Goal: Navigation & Orientation: Understand site structure

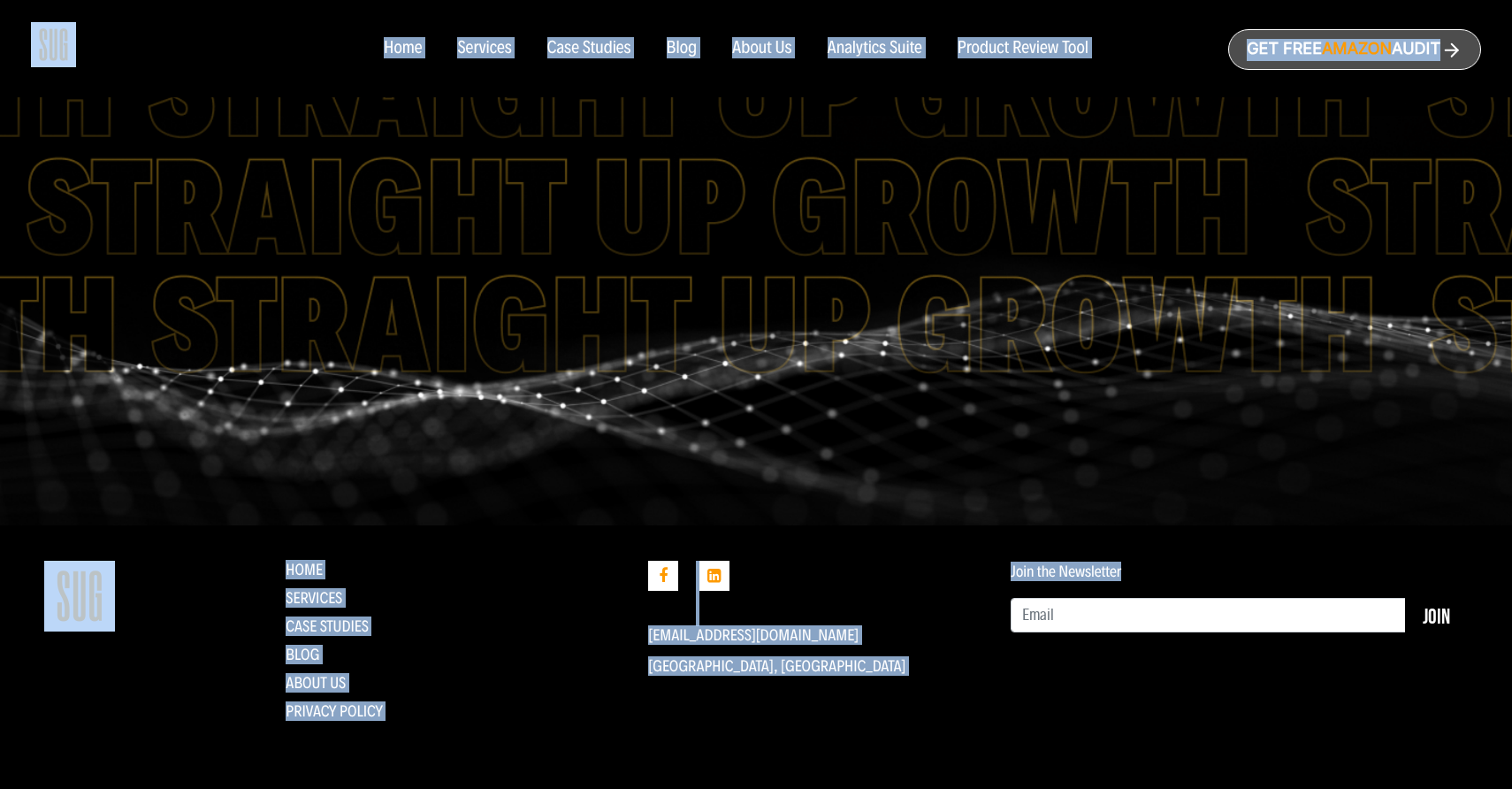
scroll to position [954, 0]
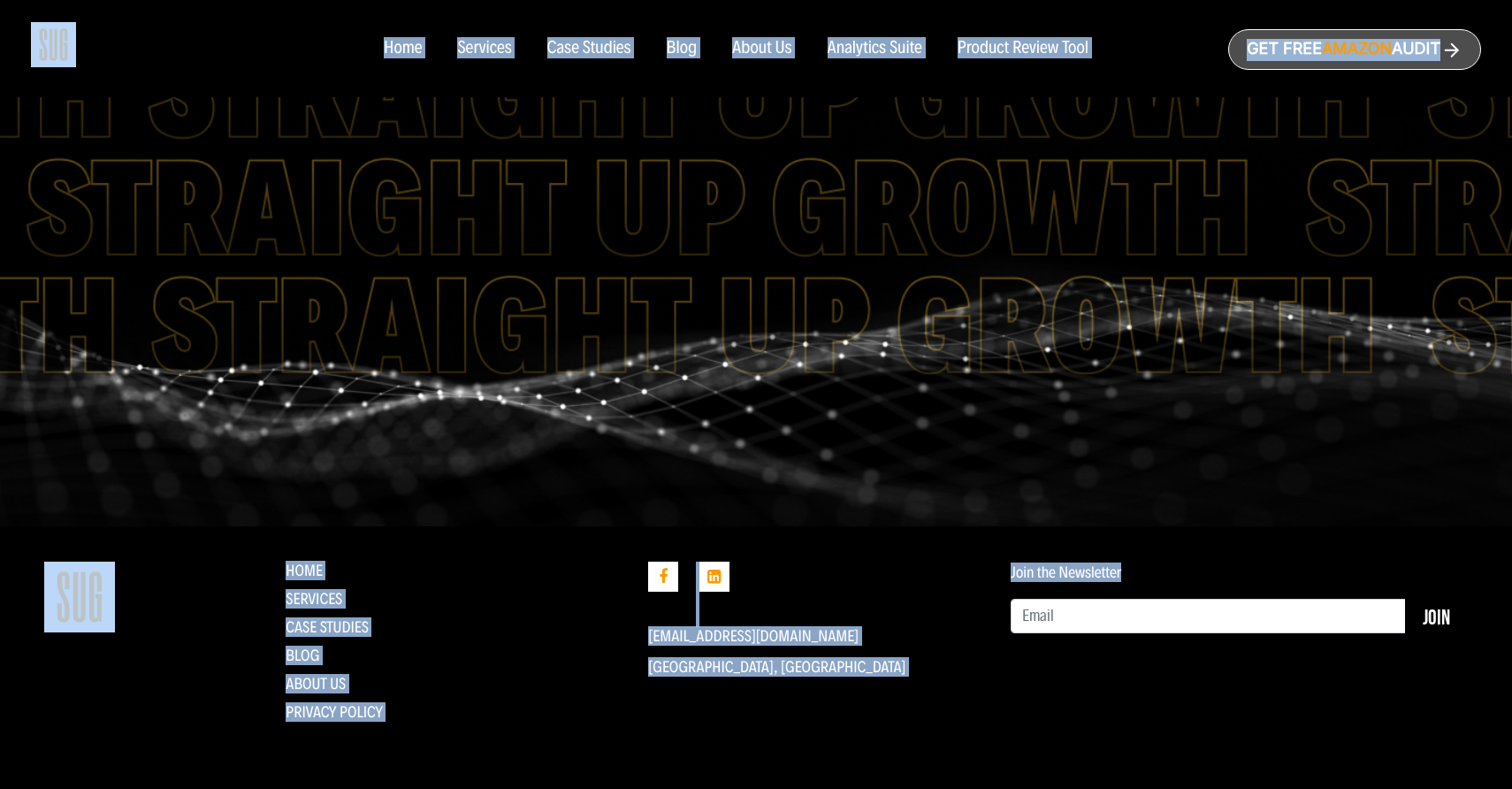
click at [482, 51] on div "Services" at bounding box center [483, 48] width 54 height 19
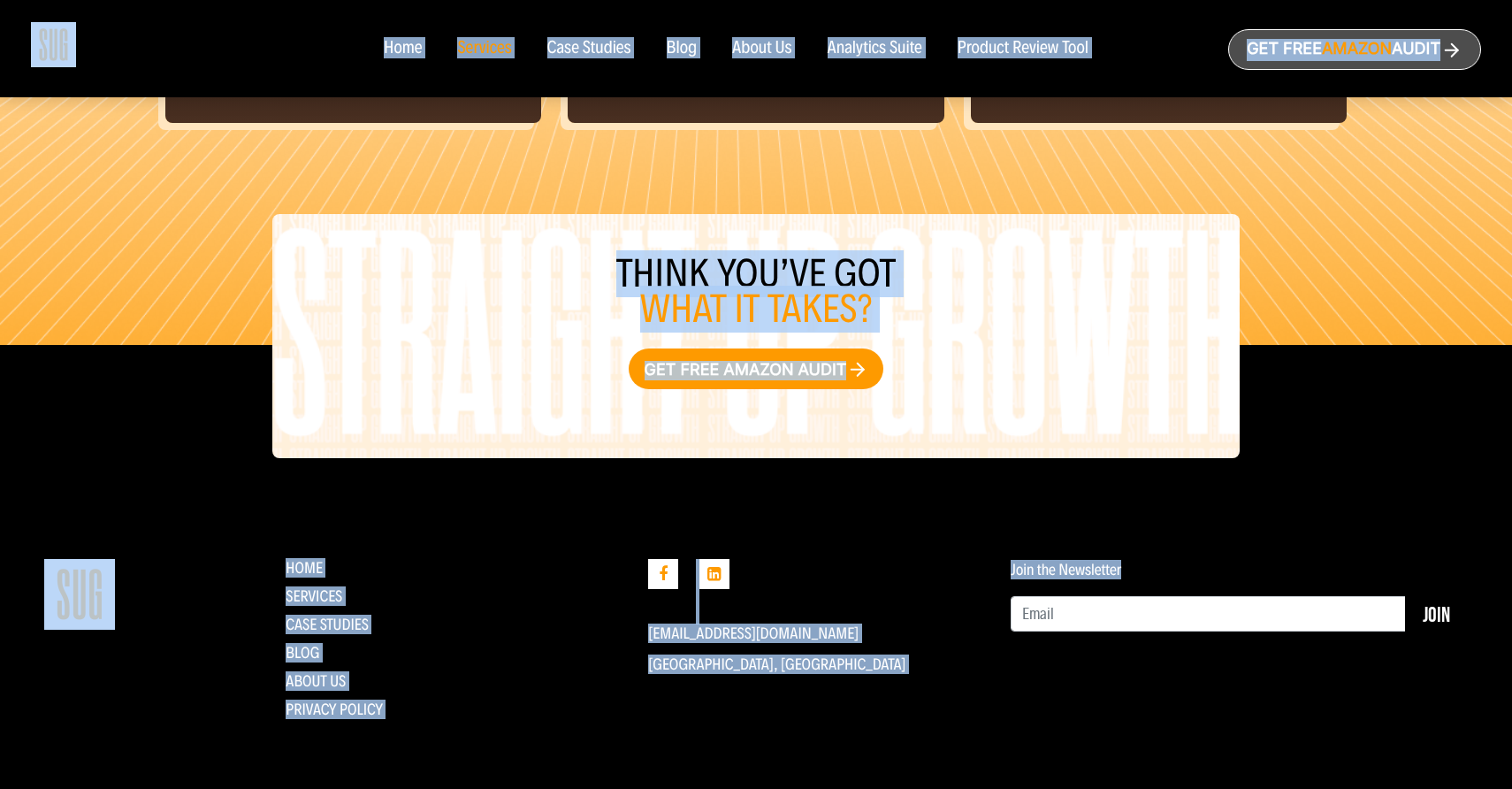
scroll to position [2033, 0]
click at [677, 49] on div "Blog" at bounding box center [682, 48] width 31 height 19
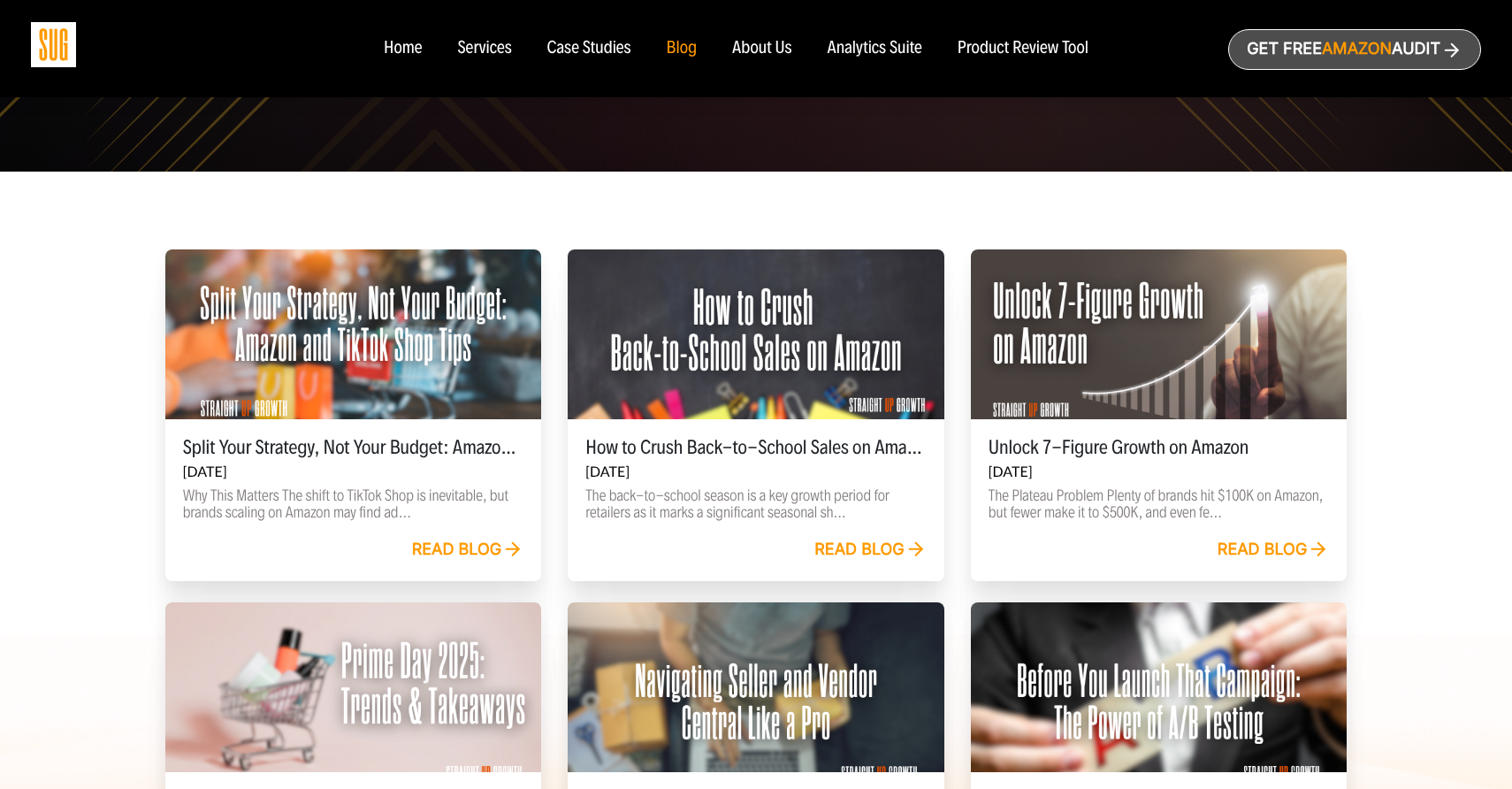
scroll to position [413, 0]
click at [56, 38] on img at bounding box center [53, 44] width 45 height 45
